Goal: Task Accomplishment & Management: Complete application form

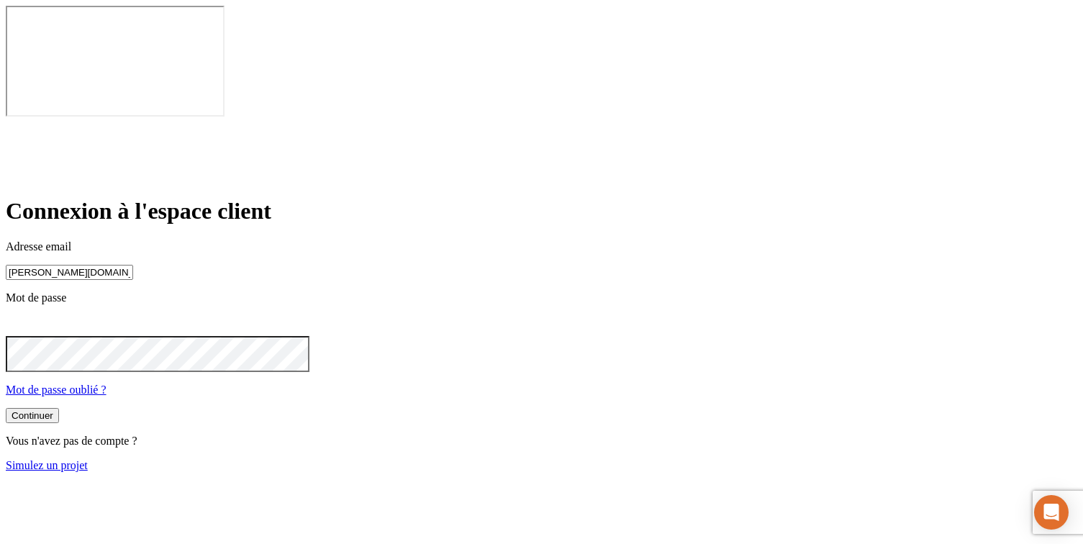
click at [133, 265] on input "[PERSON_NAME][DOMAIN_NAME][EMAIL_ADDRESS][DOMAIN_NAME]" at bounding box center [69, 272] width 127 height 15
type input "[PERSON_NAME][DOMAIN_NAME][EMAIL_ADDRESS][DOMAIN_NAME]"
click at [53, 412] on div "Continuer" at bounding box center [33, 417] width 42 height 11
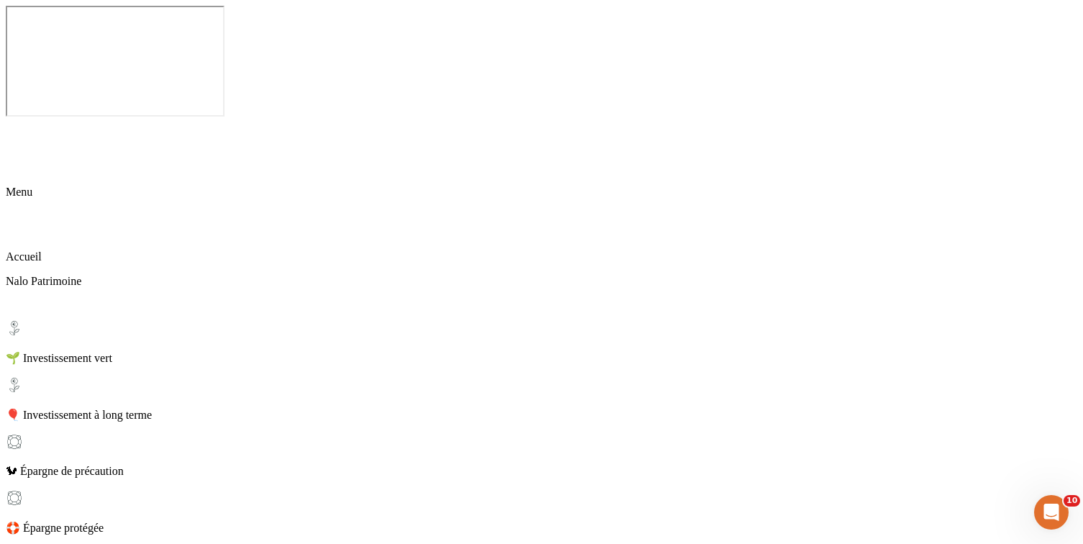
scroll to position [199, 0]
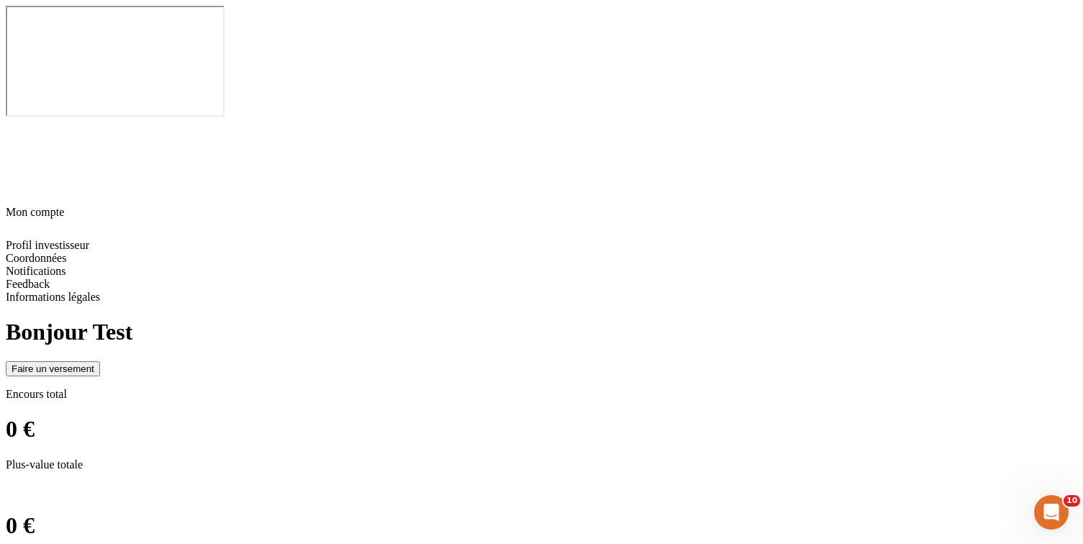
scroll to position [0, 0]
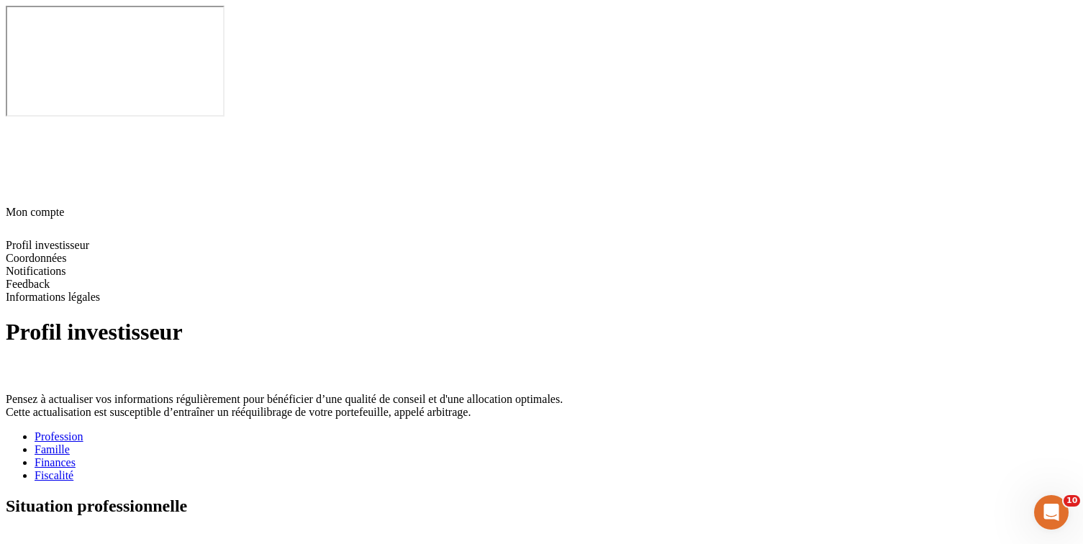
click at [534, 469] on div "Fiscalité" at bounding box center [556, 475] width 1043 height 13
click at [16, 531] on icon at bounding box center [10, 535] width 9 height 9
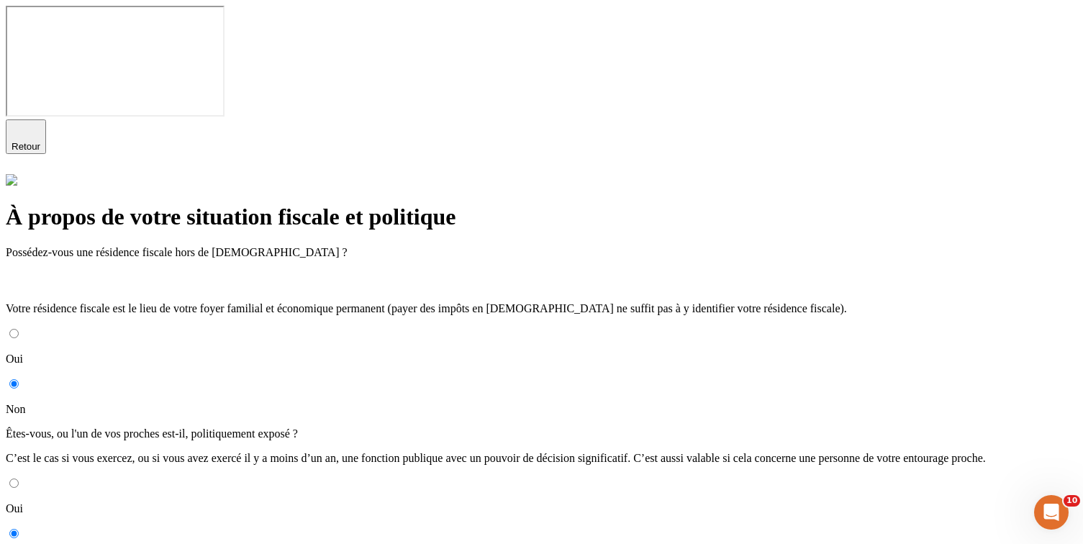
click at [19, 329] on input "Oui" at bounding box center [13, 333] width 9 height 9
radio input "true"
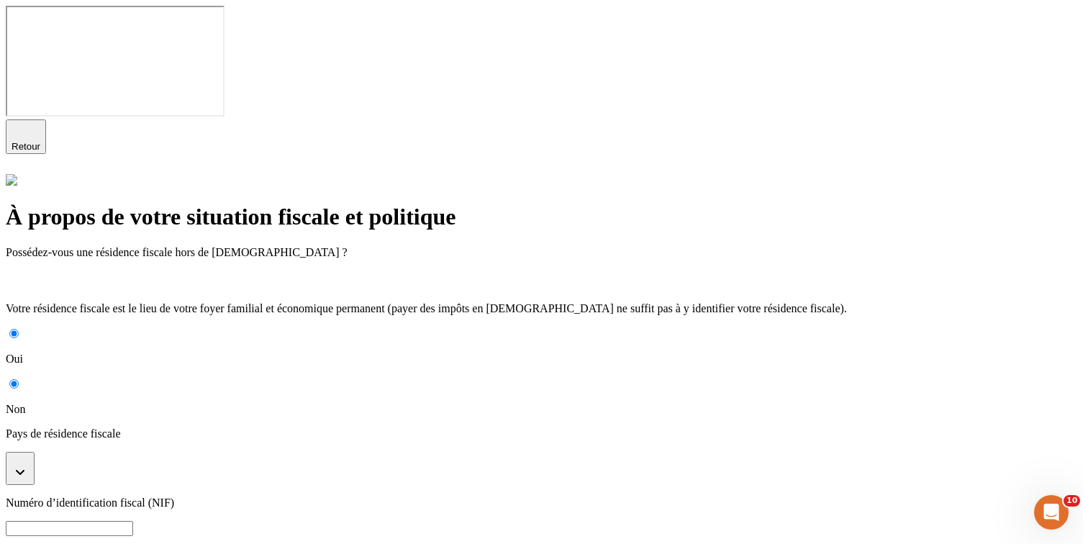
click at [35, 452] on button "button" at bounding box center [20, 468] width 29 height 33
click at [133, 542] on input at bounding box center [69, 549] width 127 height 15
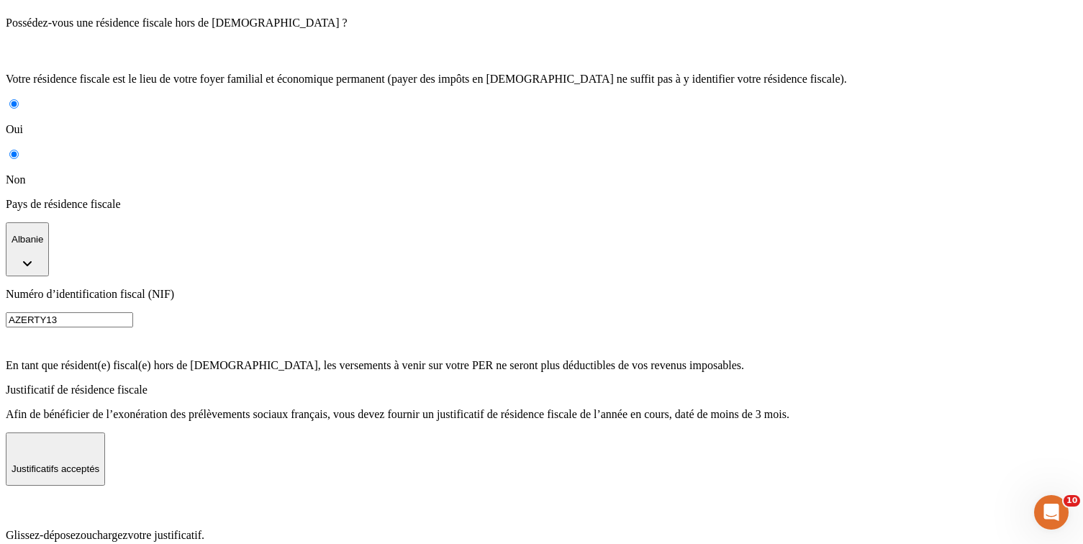
scroll to position [204, 0]
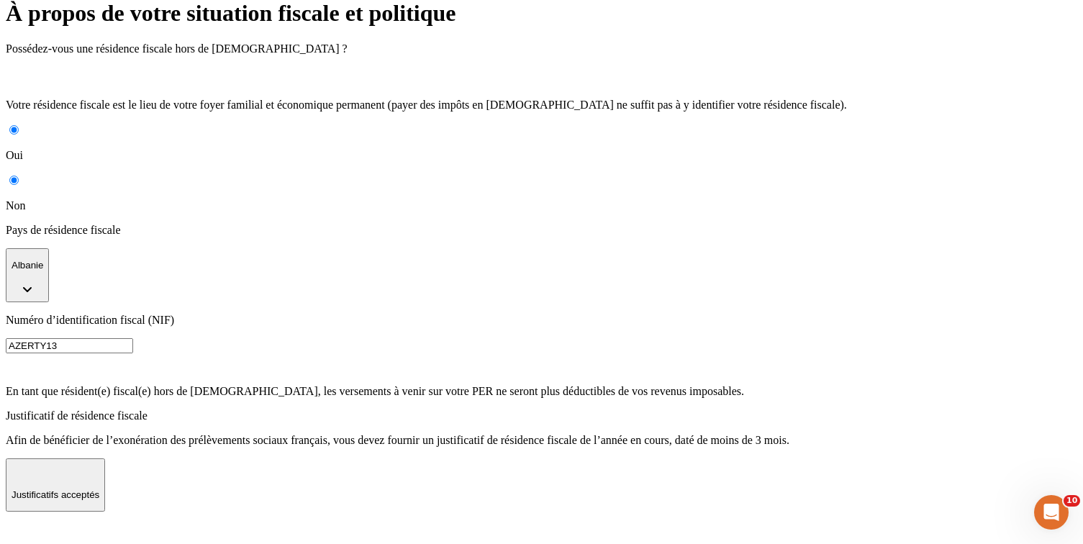
type input "AZERTY13"
click at [21, 525] on icon at bounding box center [15, 532] width 12 height 14
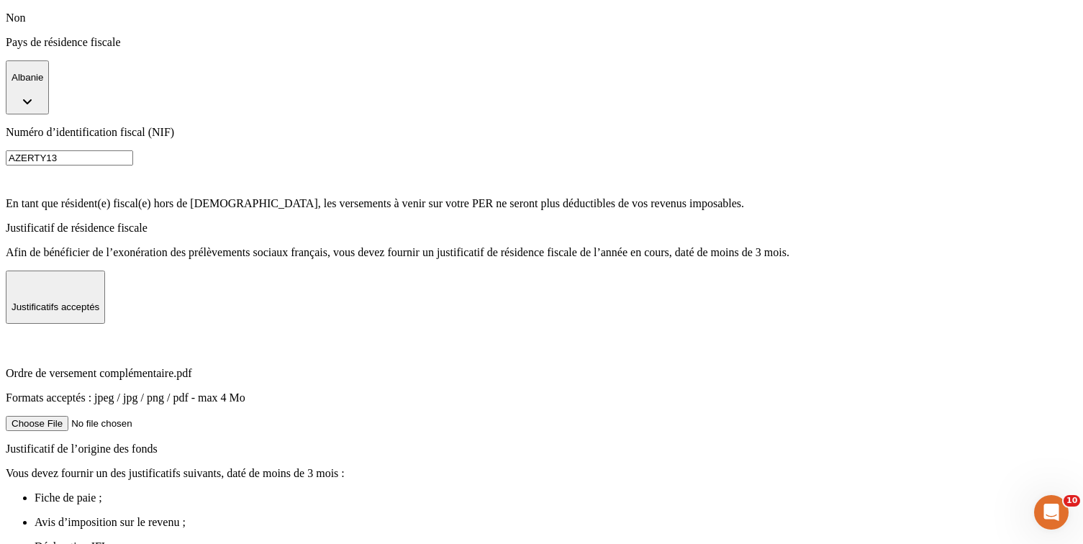
scroll to position [425, 0]
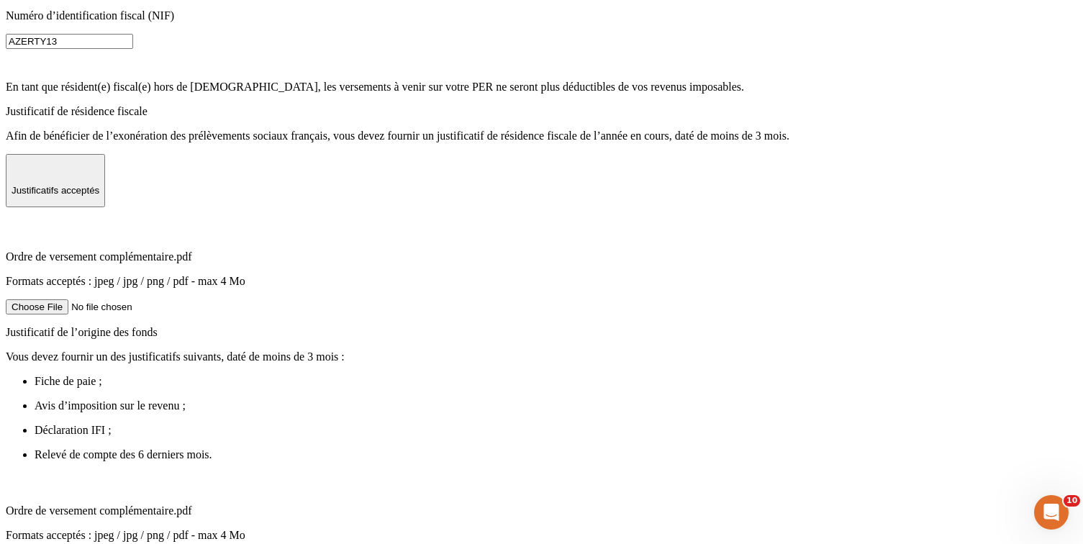
scroll to position [615, 0]
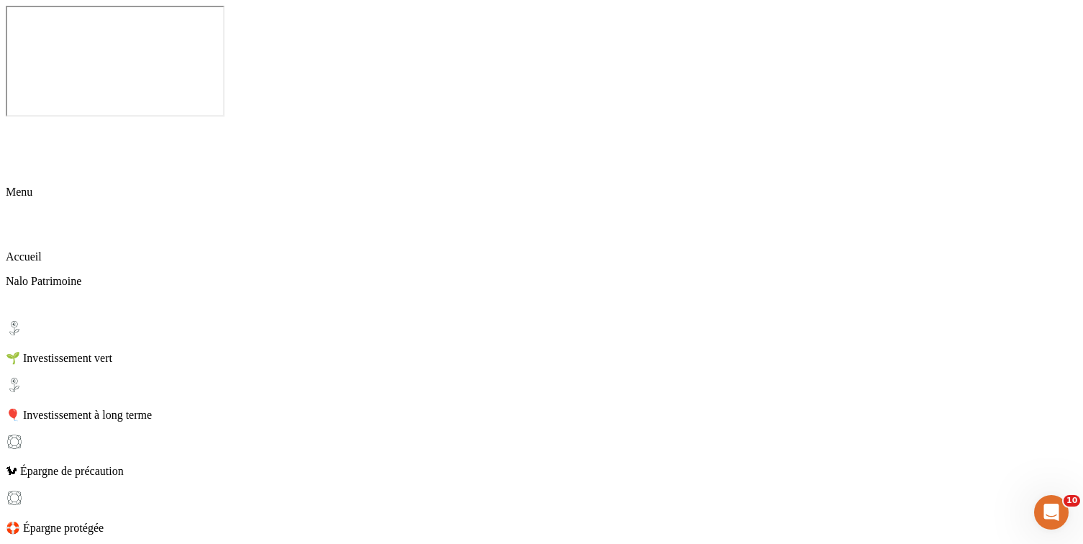
scroll to position [199, 0]
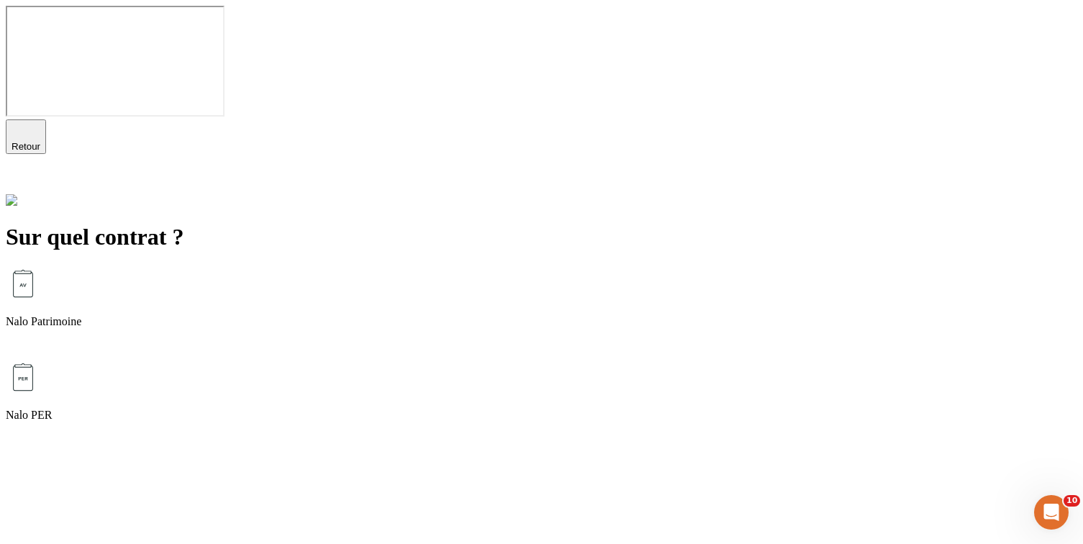
click at [435, 266] on div "Nalo Patrimoine" at bounding box center [541, 313] width 1071 height 94
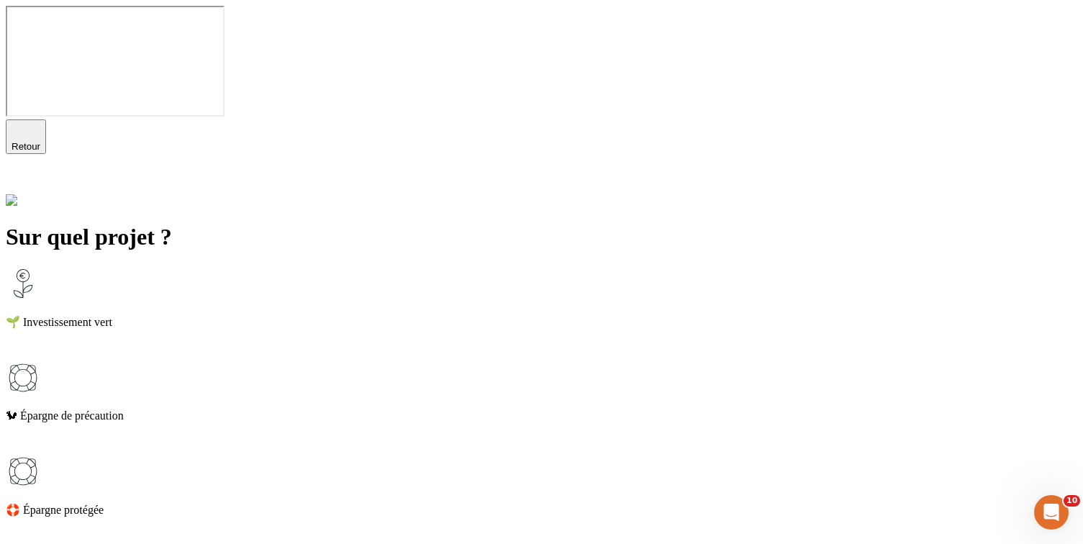
click at [435, 315] on p "🌱 Investissement vert" at bounding box center [541, 322] width 1071 height 14
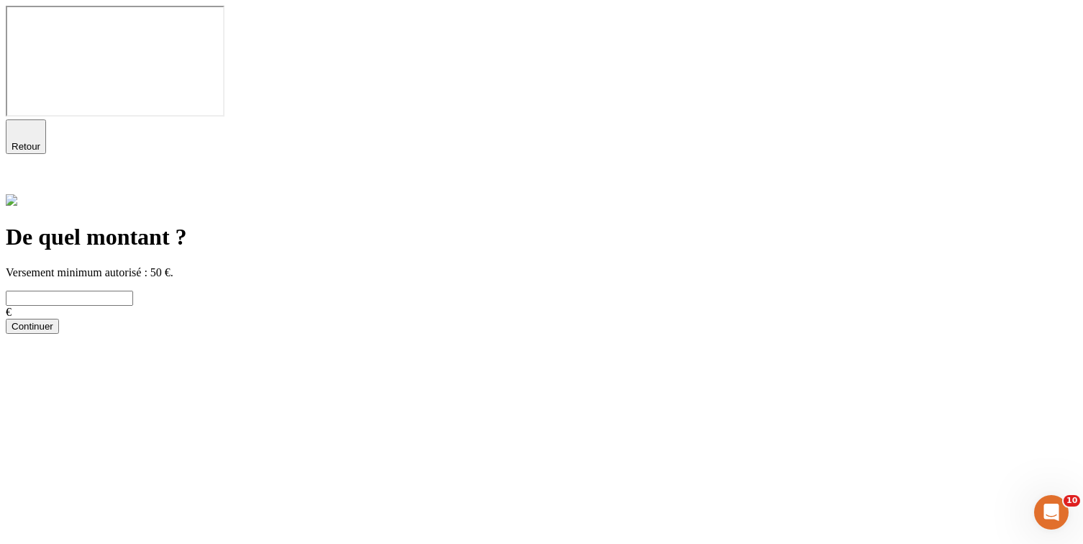
click at [133, 291] on input "text" at bounding box center [69, 298] width 127 height 15
type input "66"
click at [53, 321] on div "Continuer" at bounding box center [33, 326] width 42 height 11
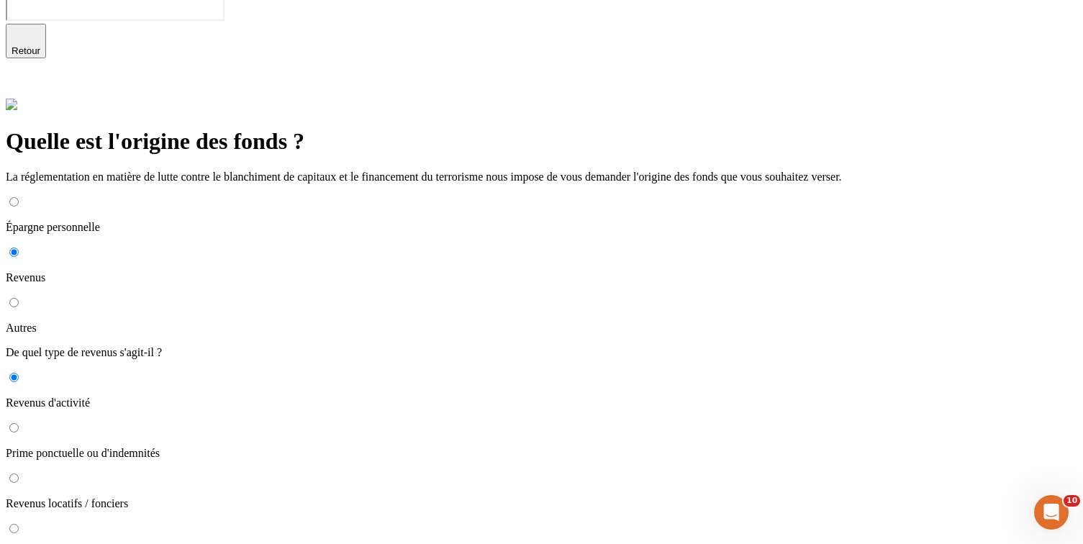
scroll to position [209, 0]
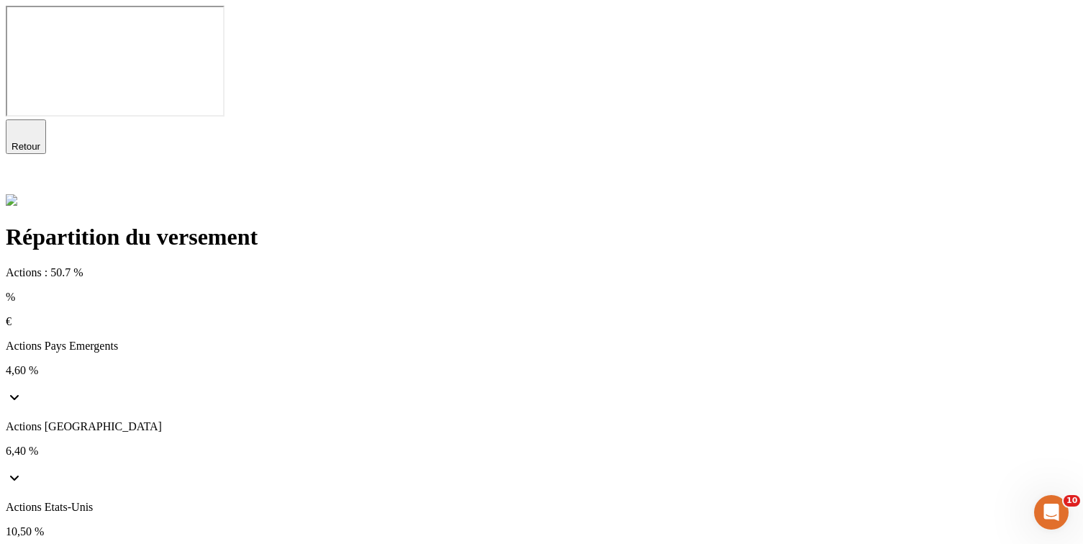
scroll to position [128, 0]
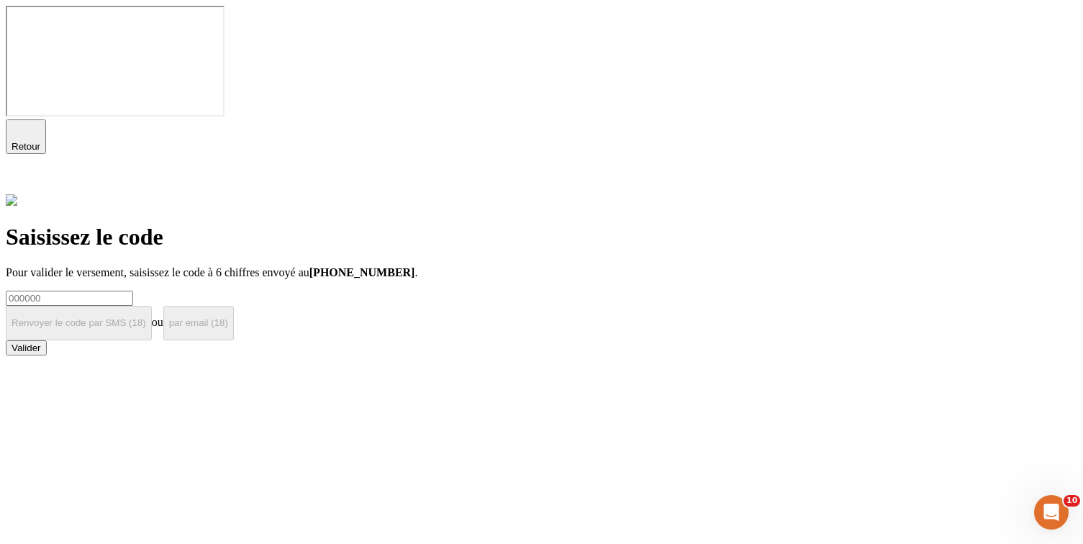
click at [40, 141] on span "Retour" at bounding box center [26, 146] width 29 height 11
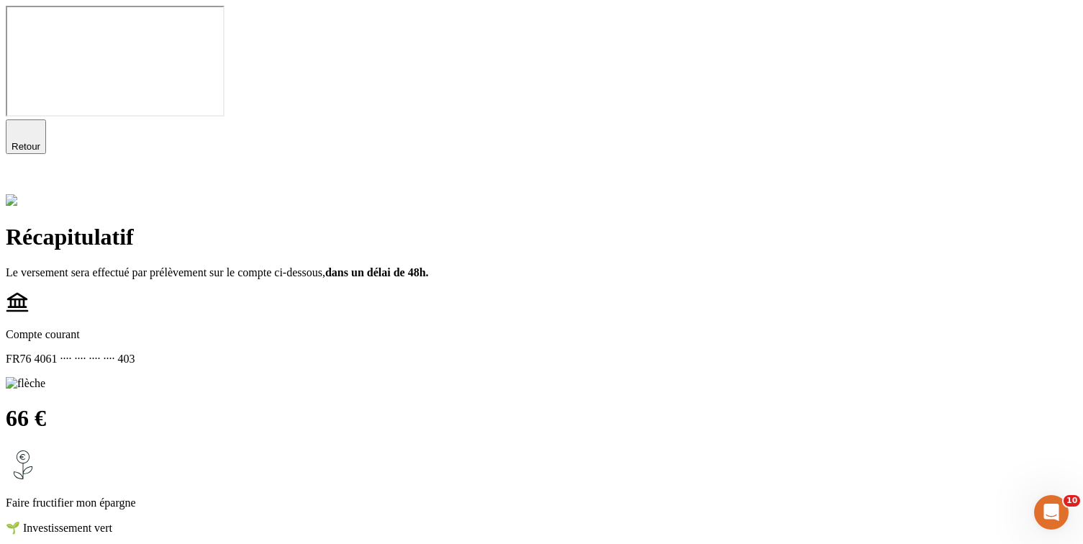
click at [40, 141] on span "Retour" at bounding box center [26, 146] width 29 height 11
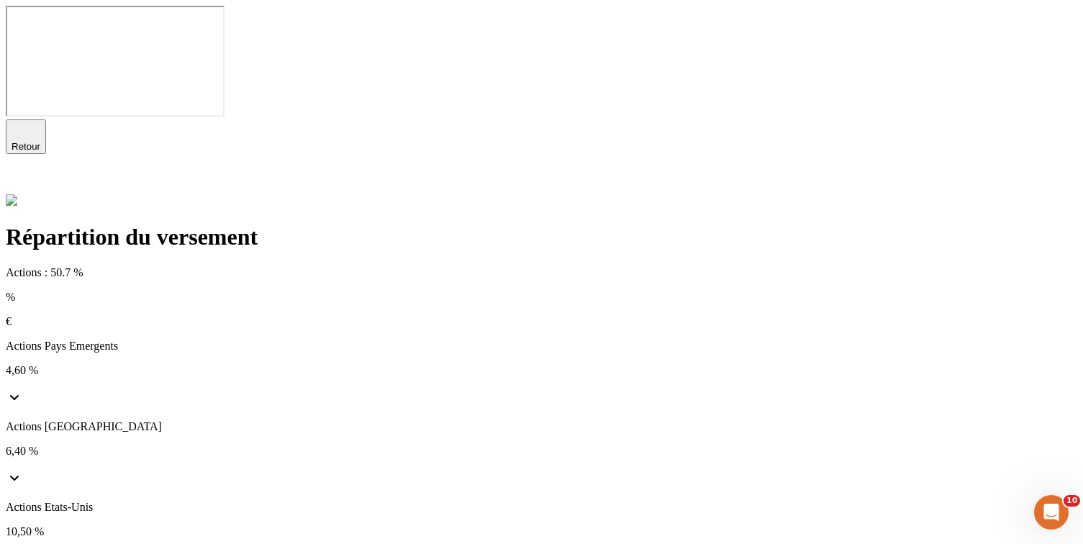
scroll to position [128, 0]
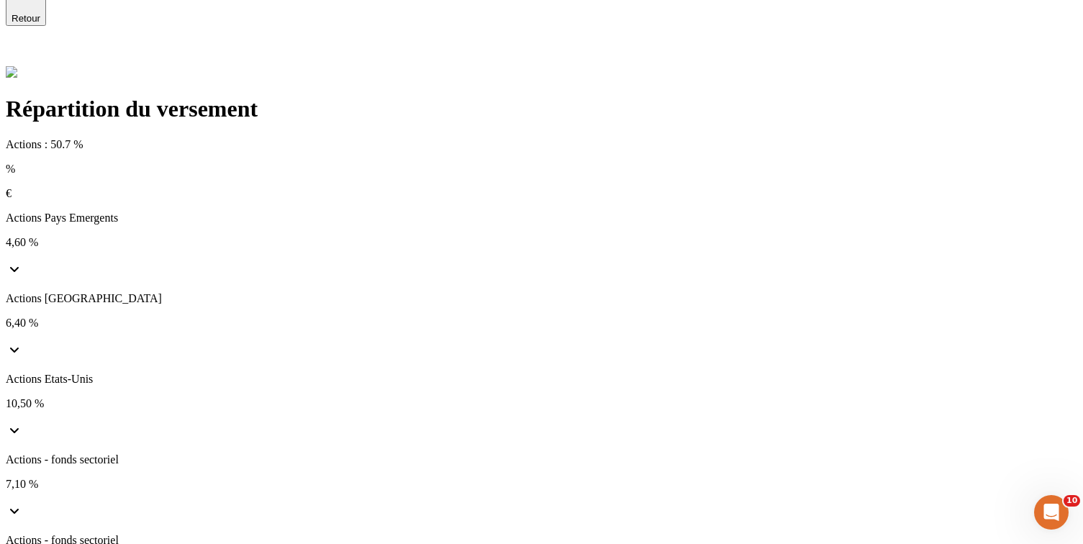
click at [40, 21] on span "Retour" at bounding box center [26, 18] width 29 height 11
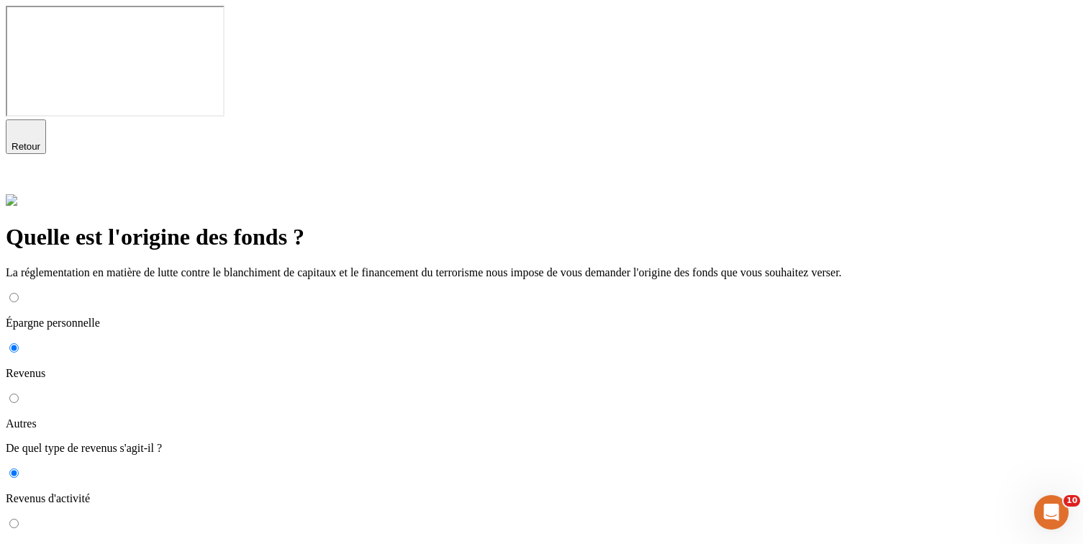
click at [40, 141] on span "Retour" at bounding box center [26, 146] width 29 height 11
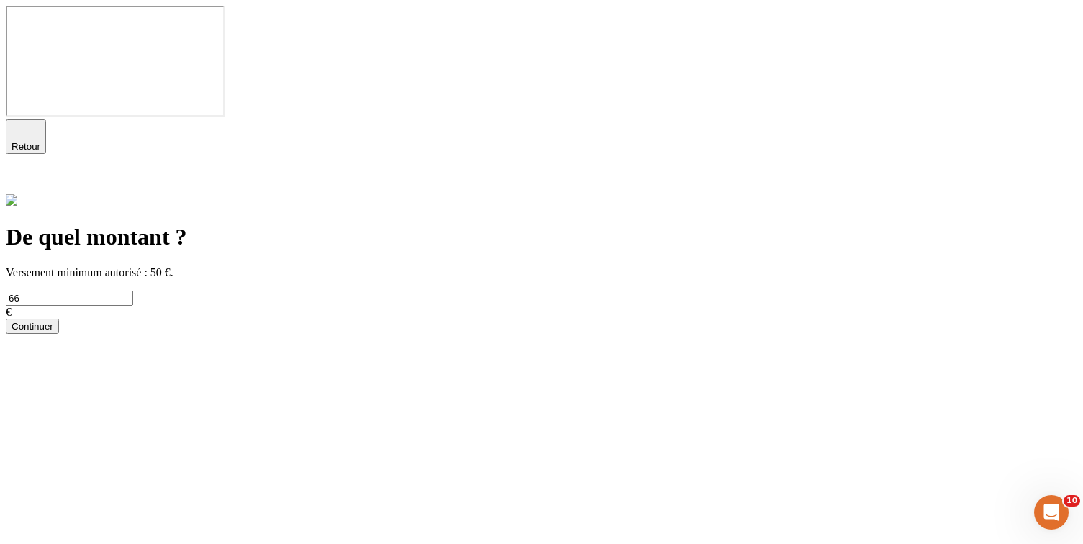
click at [40, 141] on span "Retour" at bounding box center [26, 146] width 29 height 11
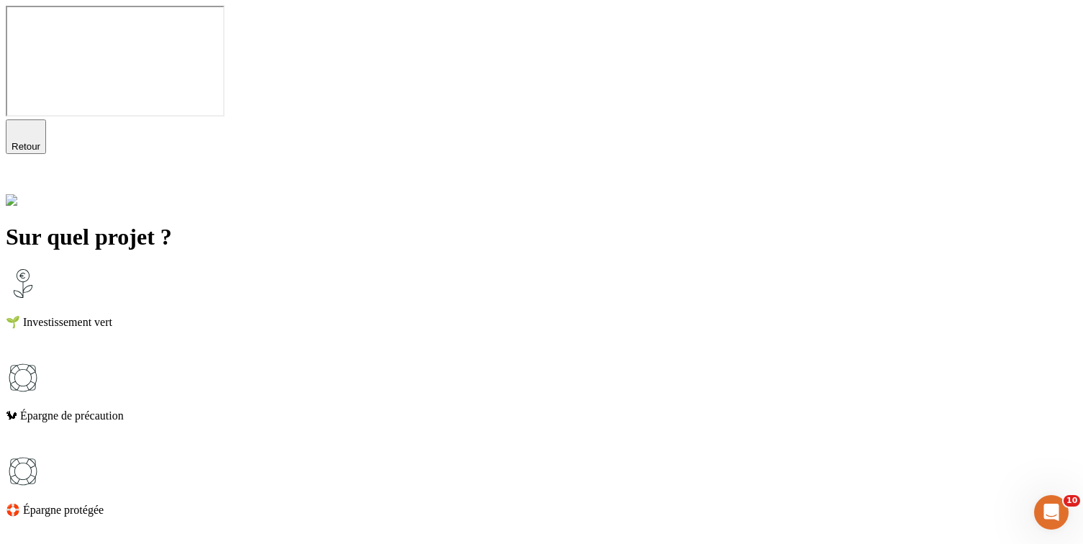
click at [40, 141] on span "Retour" at bounding box center [26, 146] width 29 height 11
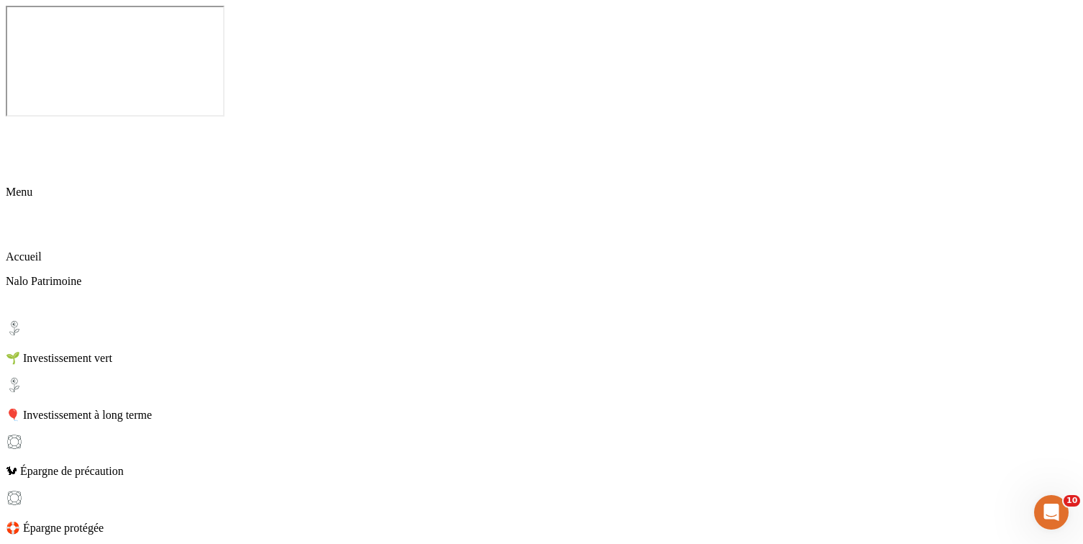
scroll to position [199, 0]
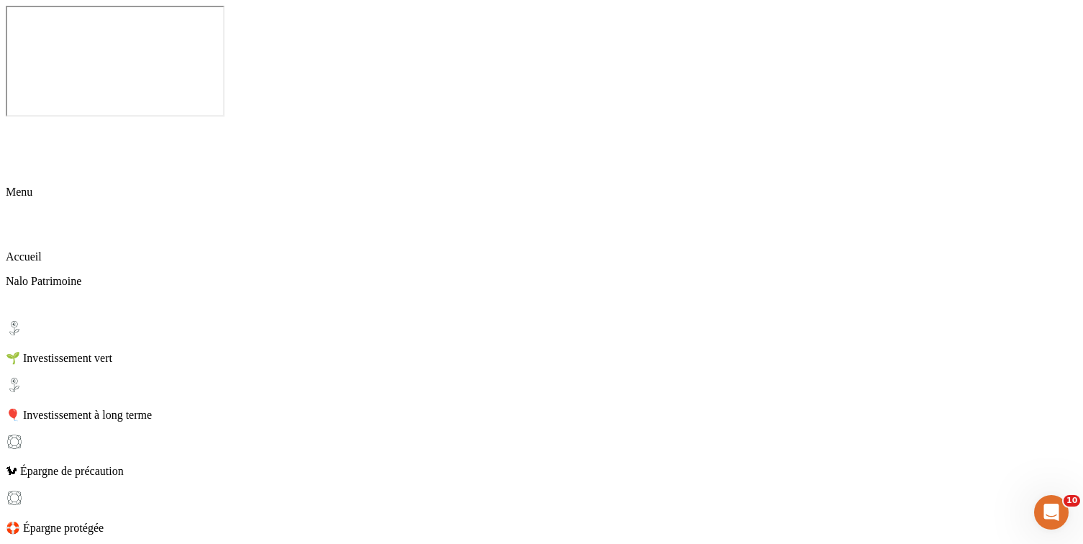
scroll to position [199, 0]
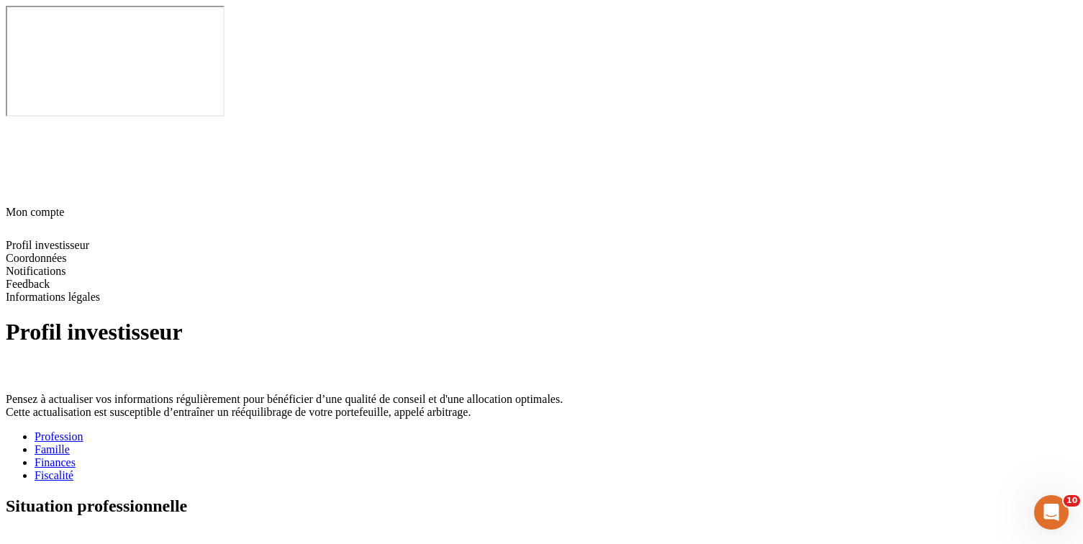
click at [525, 469] on div "Fiscalité" at bounding box center [556, 475] width 1043 height 13
click at [17, 530] on icon at bounding box center [12, 536] width 12 height 12
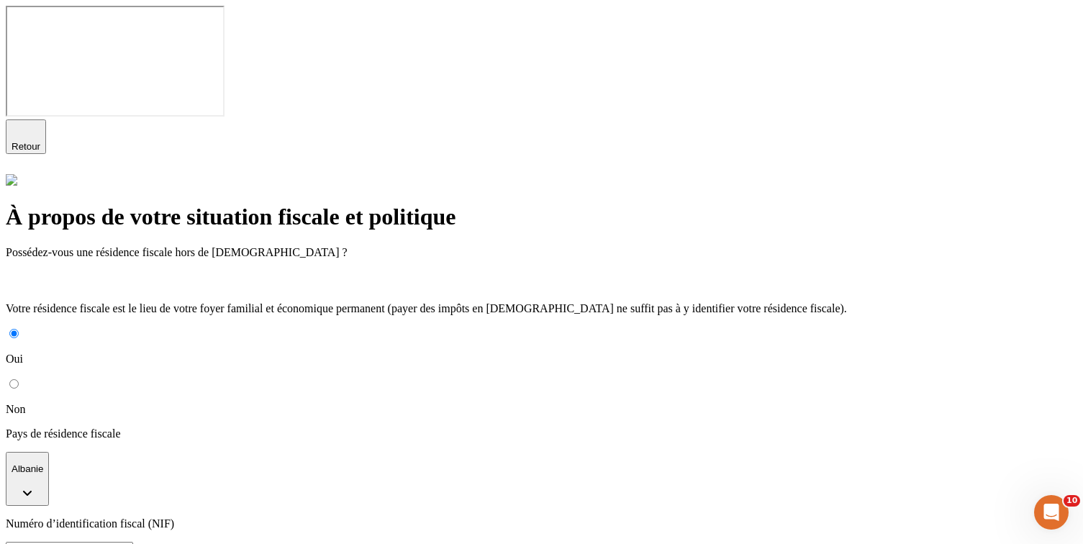
click at [466, 427] on p "Pays de résidence fiscale" at bounding box center [541, 433] width 1071 height 13
click at [49, 452] on button "Albanie" at bounding box center [27, 479] width 43 height 54
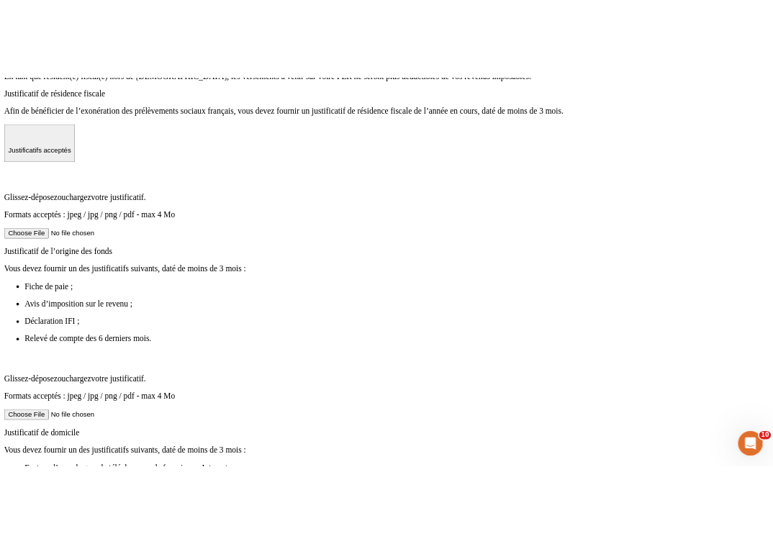
scroll to position [615, 0]
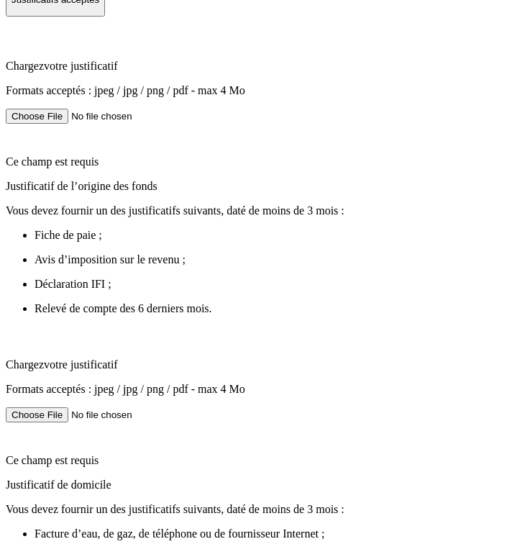
scroll to position [820, 0]
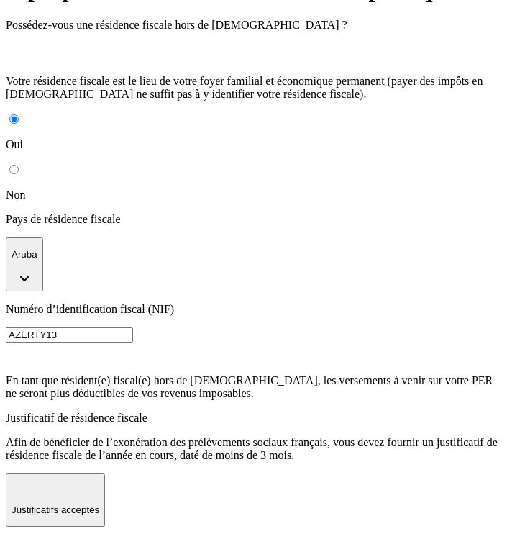
scroll to position [236, 0]
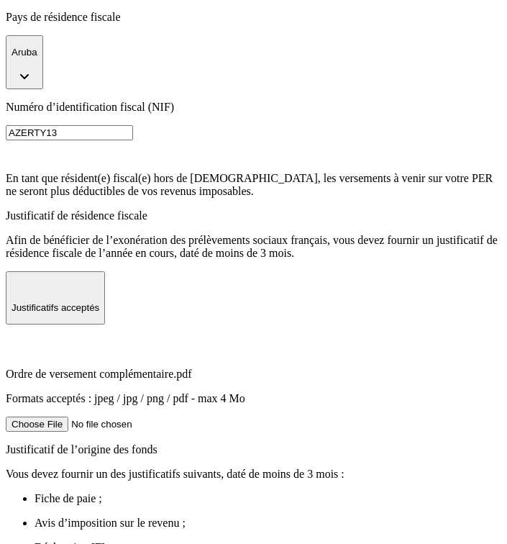
scroll to position [594, 0]
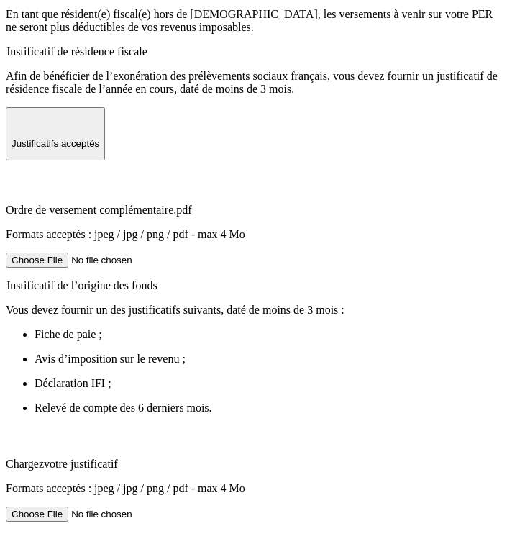
click at [269, 426] on div "Chargez votre justificatif Formats acceptés : jpeg / jpg / png / pdf - max 4 Mo" at bounding box center [254, 460] width 496 height 69
click at [188, 507] on input "Chargez votre justificatif Formats acceptés : jpeg / jpg / png / pdf - max 4 Mo" at bounding box center [97, 514] width 182 height 15
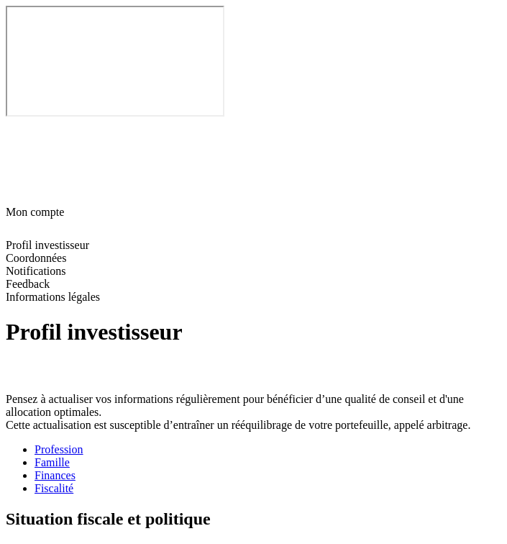
click at [19, 123] on icon at bounding box center [14, 128] width 10 height 10
click at [19, 189] on icon at bounding box center [14, 194] width 10 height 10
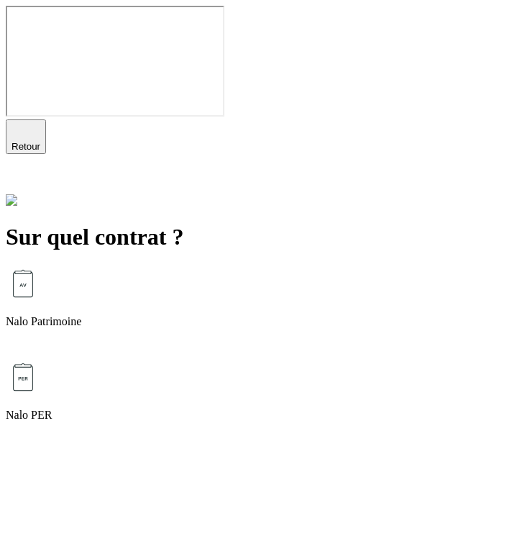
click at [285, 266] on div "Nalo Patrimoine" at bounding box center [254, 313] width 496 height 94
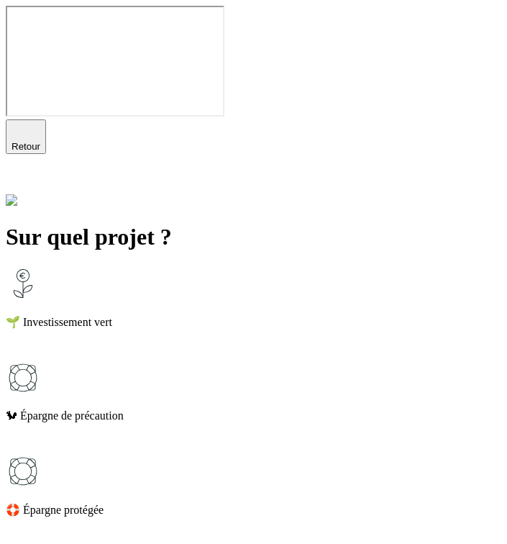
click at [214, 266] on div "🌱 Investissement vert" at bounding box center [254, 313] width 496 height 94
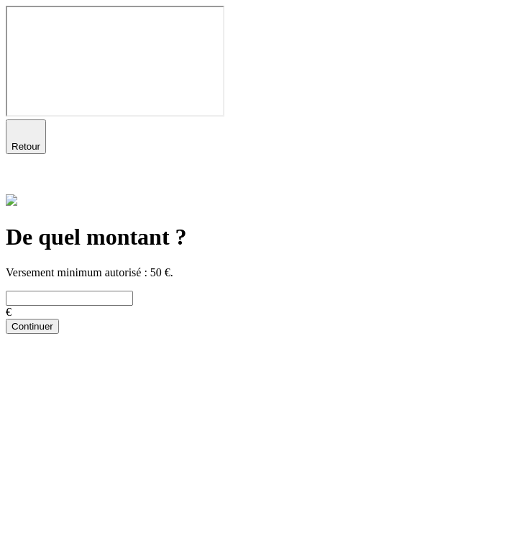
click at [133, 291] on input "text" at bounding box center [69, 298] width 127 height 15
type input "55"
click at [59, 334] on button "Continuer" at bounding box center [32, 326] width 53 height 15
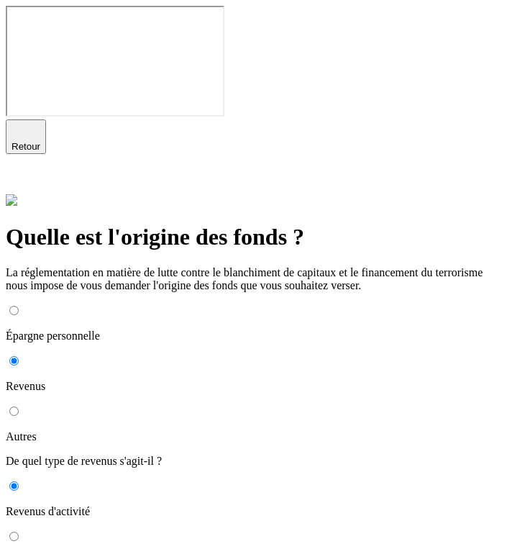
scroll to position [143, 0]
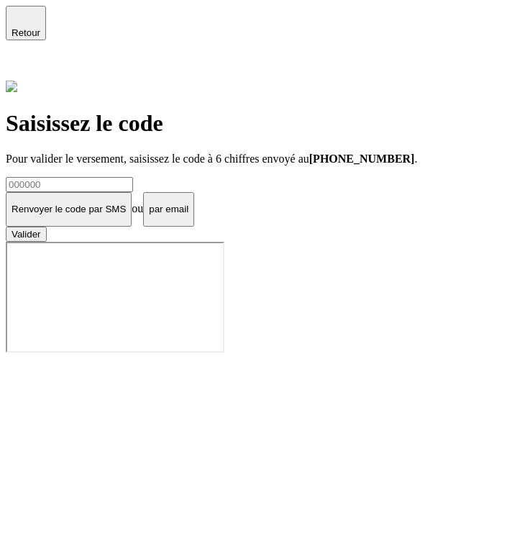
click at [19, 64] on icon at bounding box center [14, 69] width 10 height 10
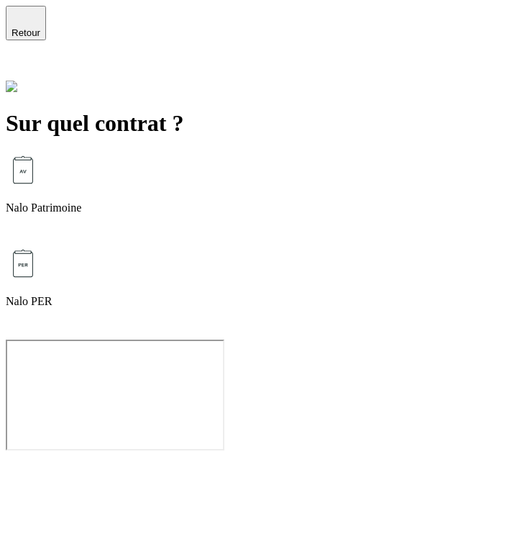
click at [231, 153] on div "Nalo Patrimoine" at bounding box center [254, 200] width 496 height 94
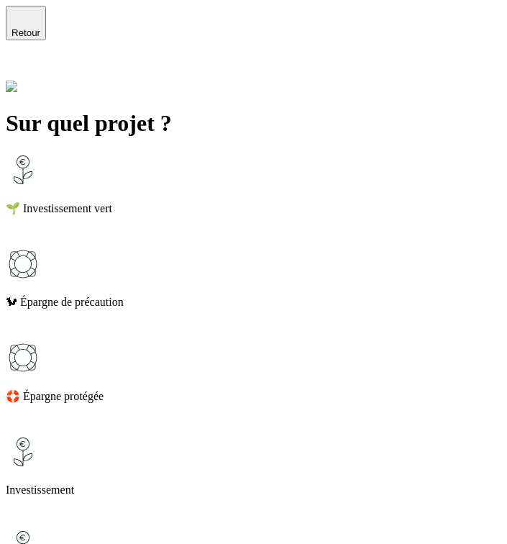
click at [165, 247] on div "🐿 Épargne de précaution" at bounding box center [254, 278] width 496 height 62
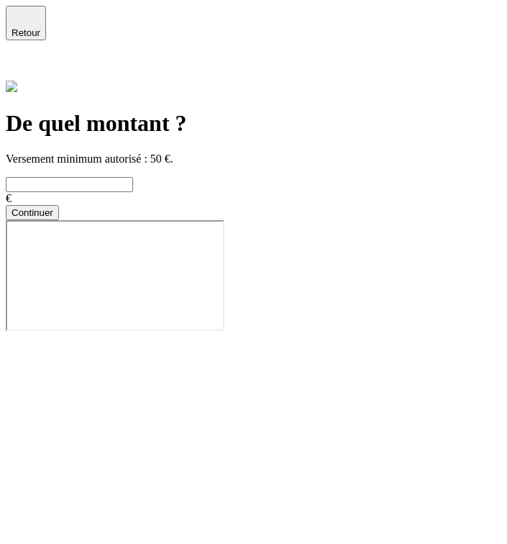
click at [133, 177] on input "text" at bounding box center [69, 184] width 127 height 15
type input "600"
click at [59, 220] on button "Continuer" at bounding box center [32, 212] width 53 height 15
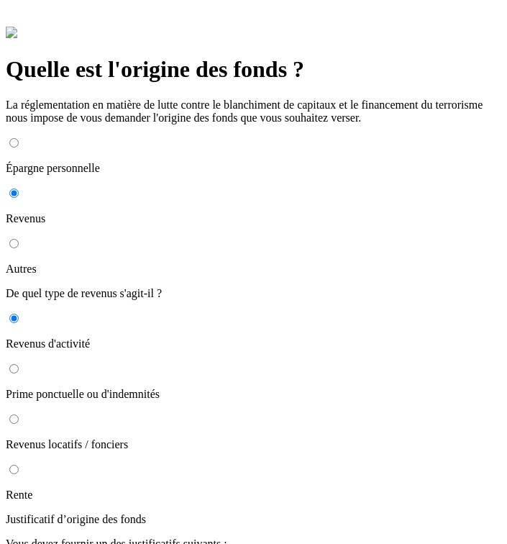
scroll to position [159, 0]
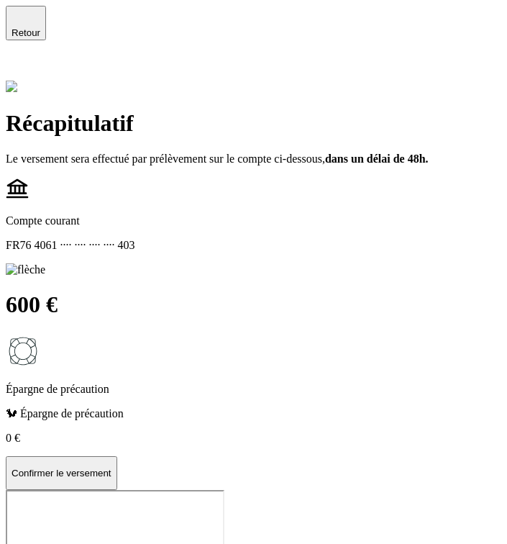
click at [117, 491] on button "Confirmer le versement" at bounding box center [62, 473] width 112 height 35
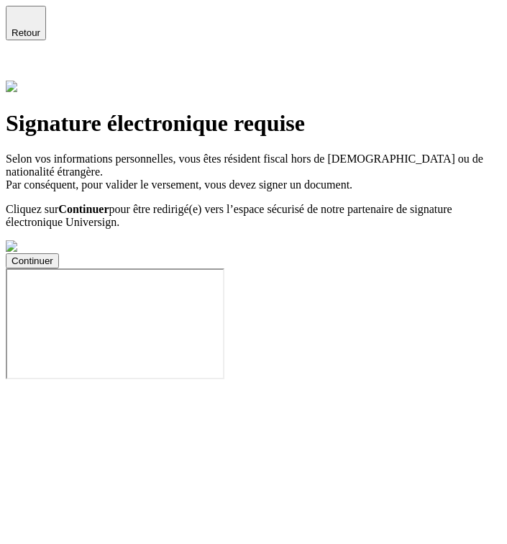
click at [59, 268] on button "Continuer" at bounding box center [32, 260] width 53 height 15
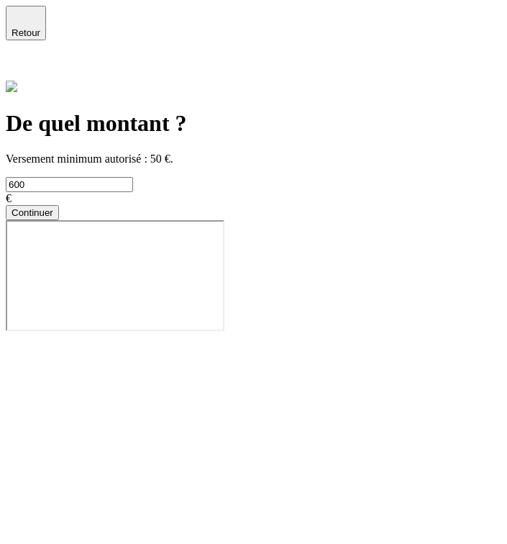
click at [101, 177] on input "600" at bounding box center [69, 184] width 127 height 15
type input "60"
click at [59, 220] on button "Continuer" at bounding box center [32, 212] width 53 height 15
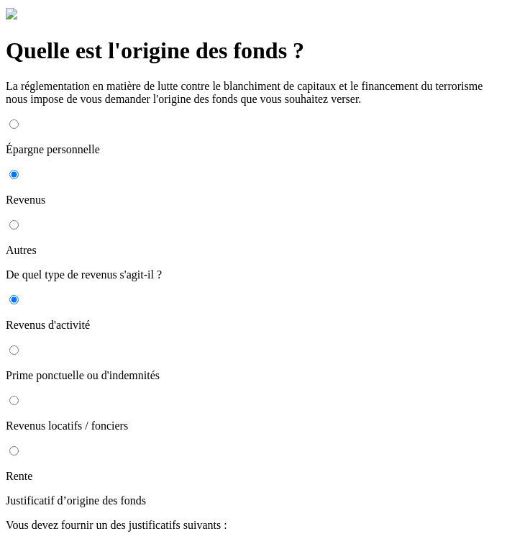
scroll to position [159, 0]
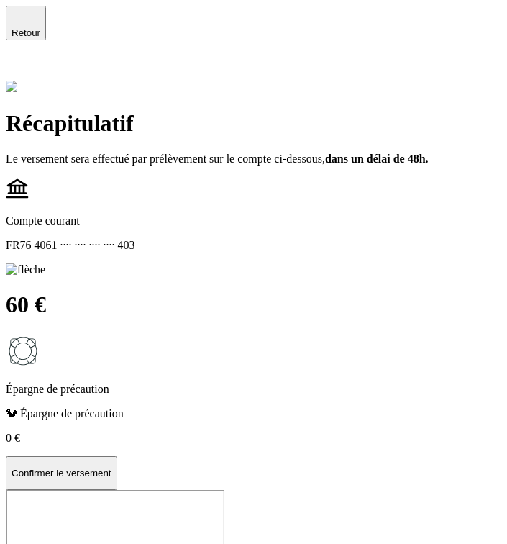
click at [117, 491] on button "Confirmer le versement" at bounding box center [62, 473] width 112 height 35
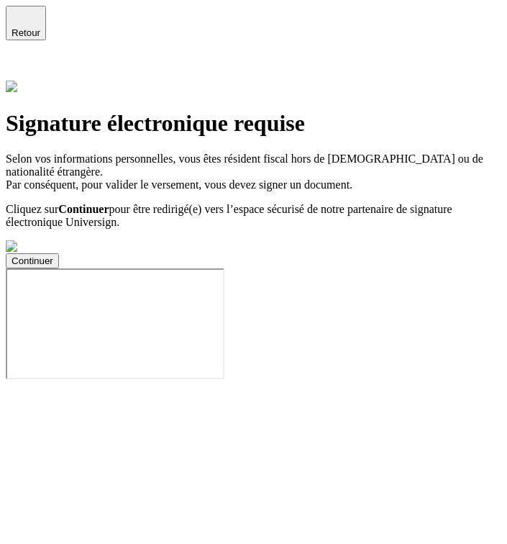
click at [59, 268] on button "Continuer" at bounding box center [32, 260] width 53 height 15
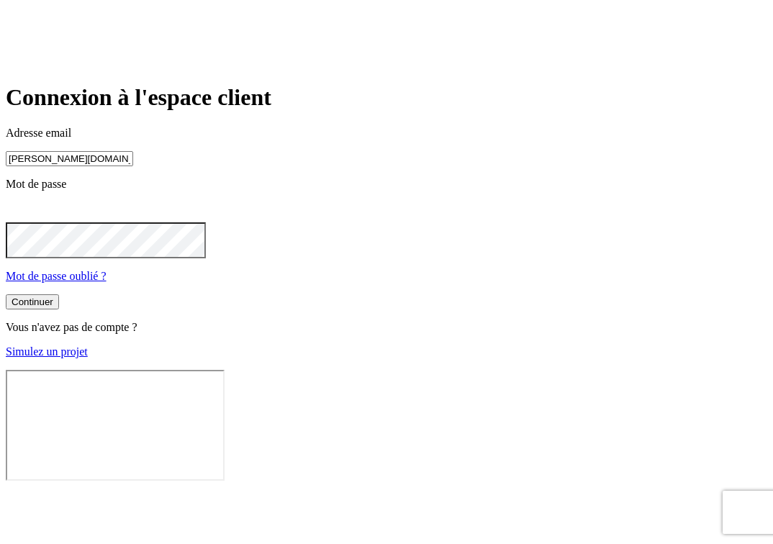
click at [133, 166] on input "james.bond+300@nalo.fr" at bounding box center [69, 158] width 127 height 15
type input "james.bond+36@nalo.fr"
click at [59, 311] on button "Continuer" at bounding box center [32, 303] width 53 height 15
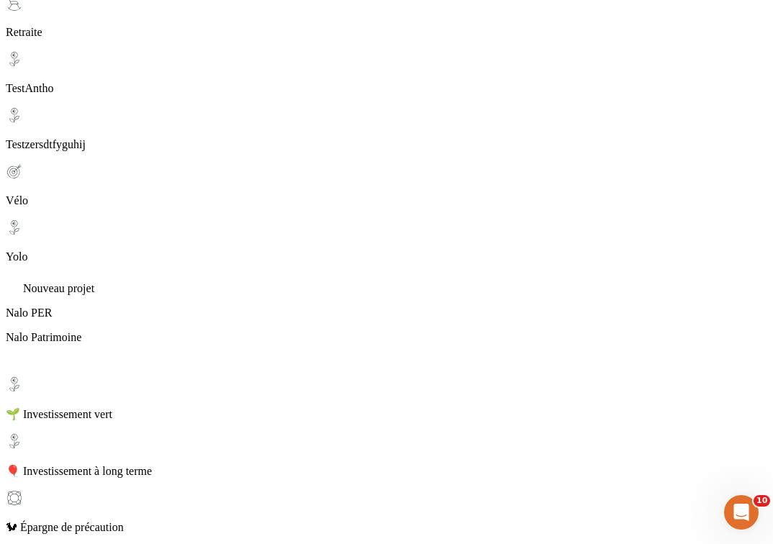
scroll to position [724, 0]
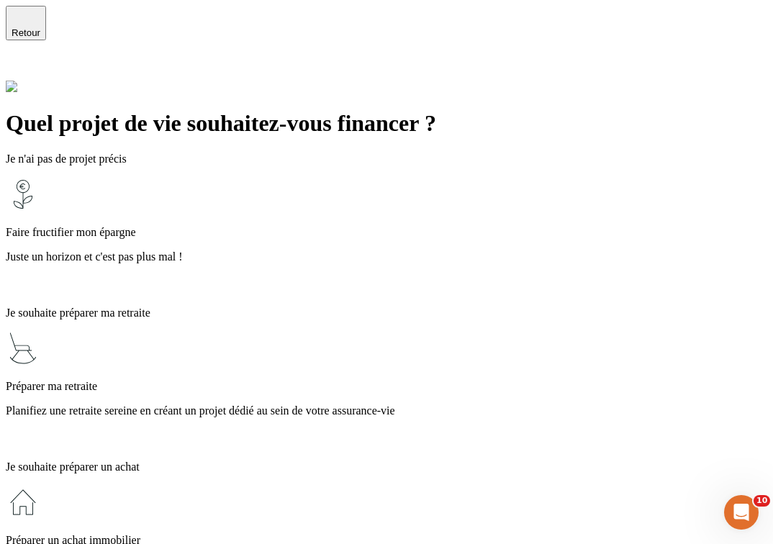
click at [350, 226] on p "Faire fructifier mon épargne" at bounding box center [386, 232] width 761 height 13
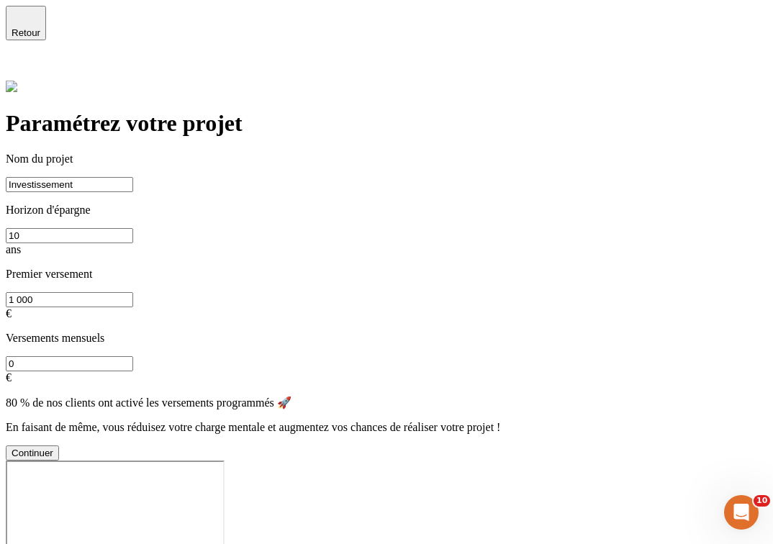
click at [53, 448] on div "Continuer" at bounding box center [33, 453] width 42 height 11
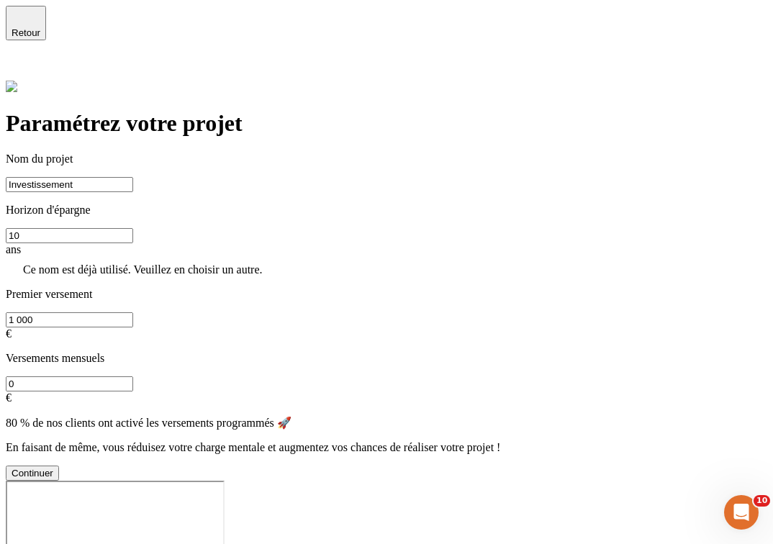
click at [133, 177] on input "Investissement" at bounding box center [69, 184] width 127 height 15
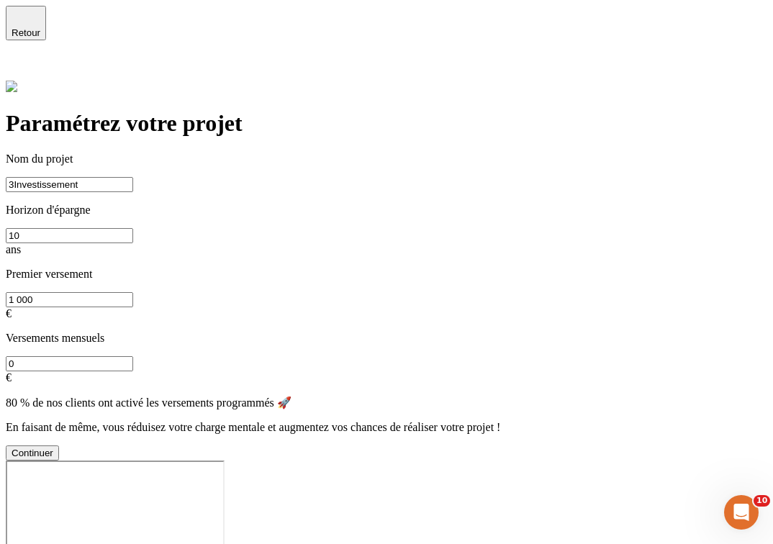
type input "3Investissement"
click at [53, 448] on div "Continuer" at bounding box center [33, 453] width 42 height 11
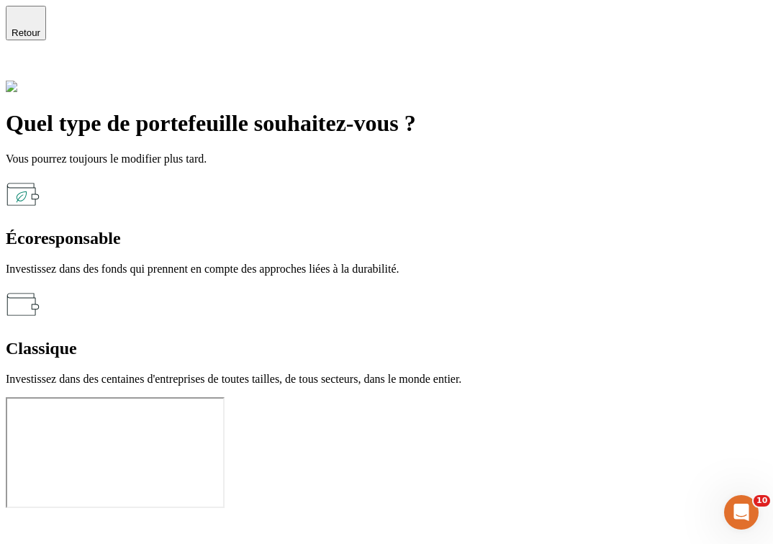
click at [303, 263] on p "Investissez dans des fonds qui prennent en compte des approches liées à la dura…" at bounding box center [386, 269] width 761 height 13
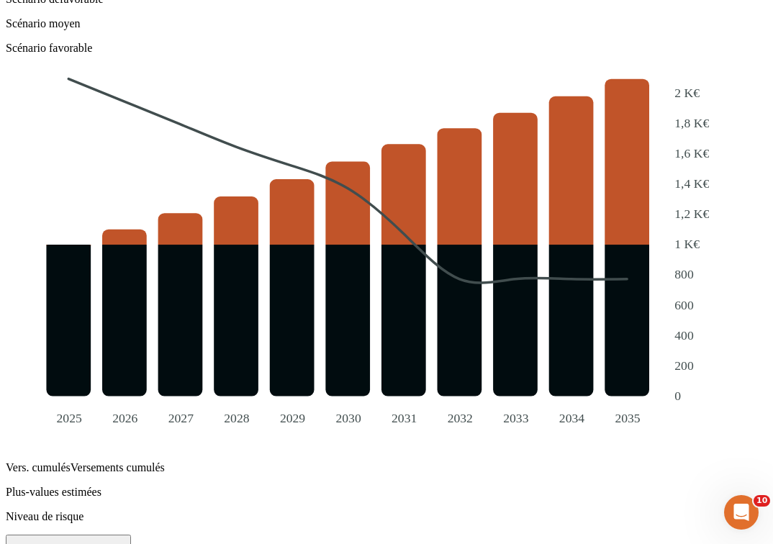
scroll to position [1462, 0]
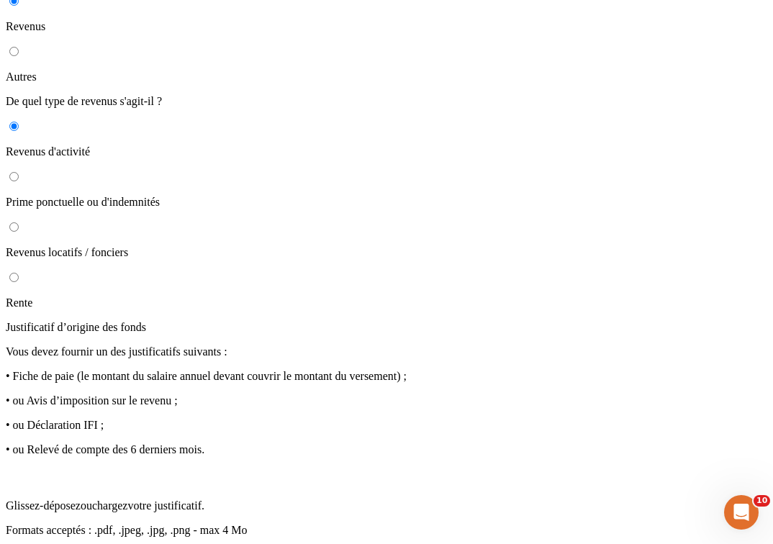
scroll to position [352, 0]
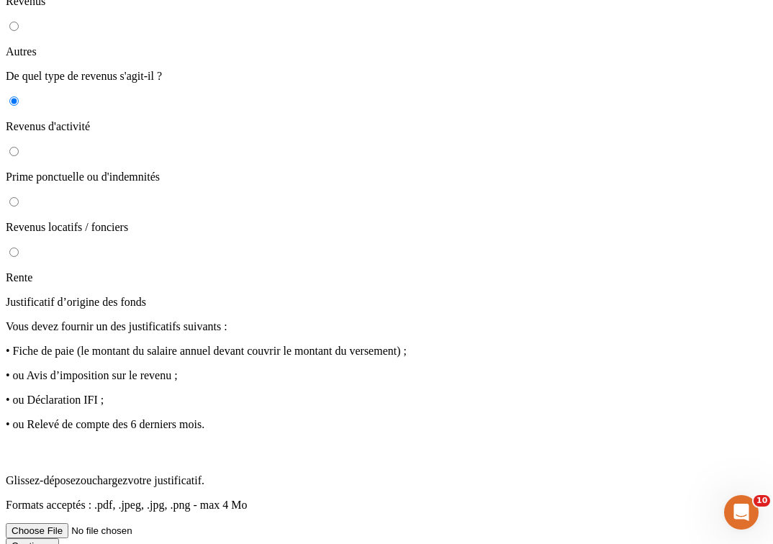
click at [559, 499] on p "Formats acceptés : .pdf, .jpeg, .jpg, .png - max 4 Mo" at bounding box center [386, 505] width 761 height 13
click at [188, 523] on input "Glissez-déposez ou chargez votre justificatif. Formats acceptés : .pdf, .jpeg, …" at bounding box center [97, 530] width 182 height 15
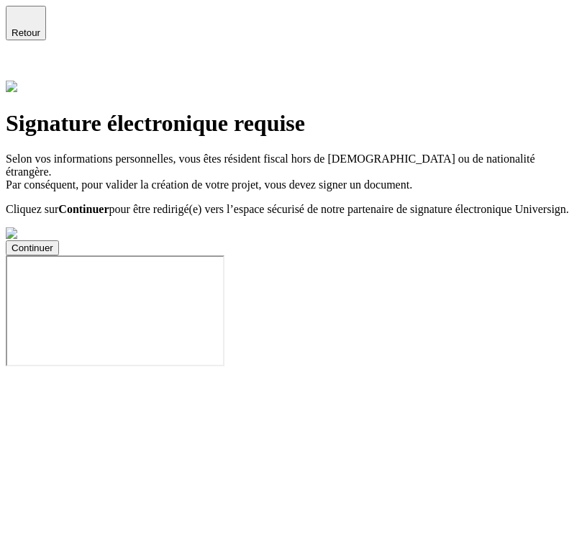
click at [59, 255] on button "Continuer" at bounding box center [32, 247] width 53 height 15
